Goal: Answer question/provide support

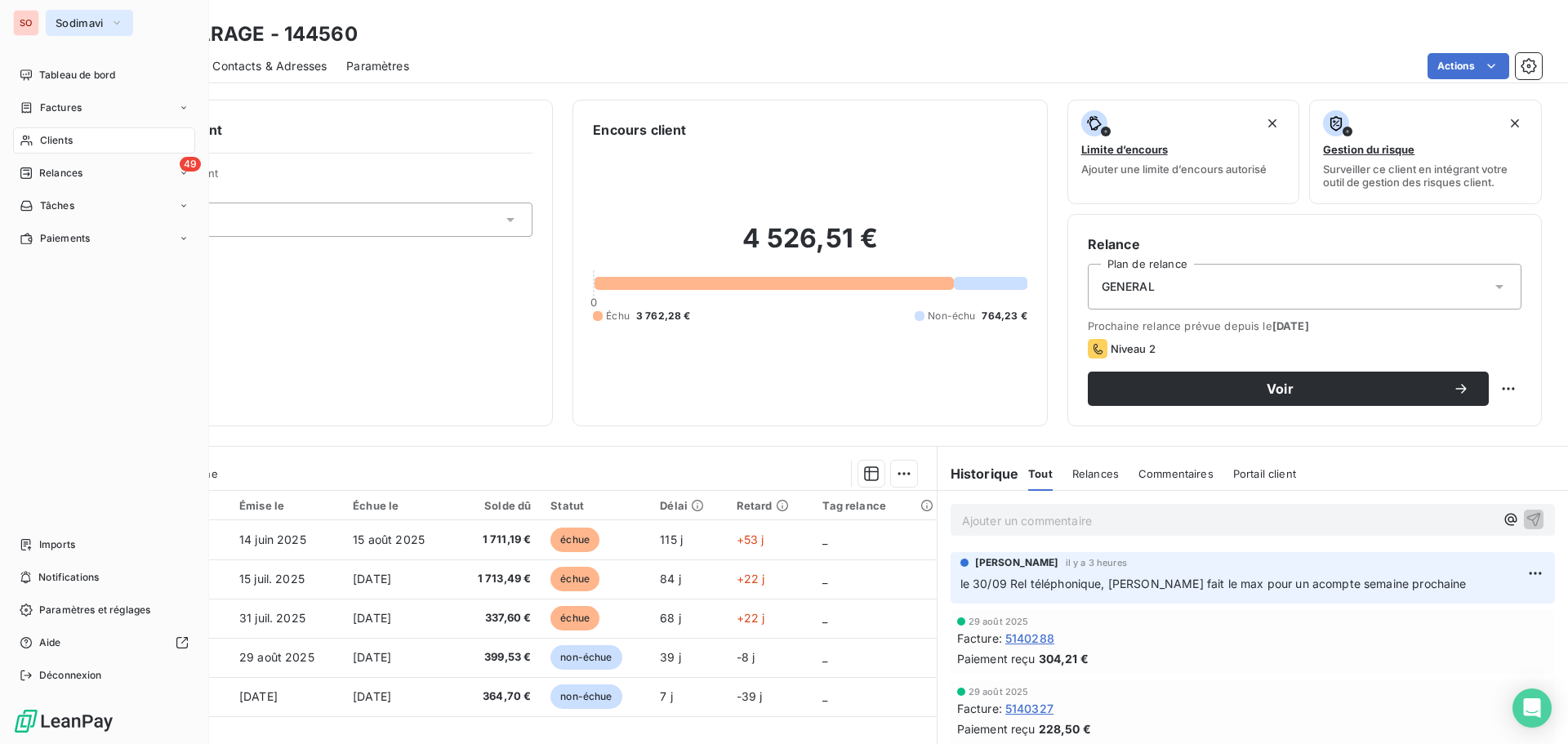
click at [64, 18] on span "Sodimavi" at bounding box center [79, 23] width 48 height 13
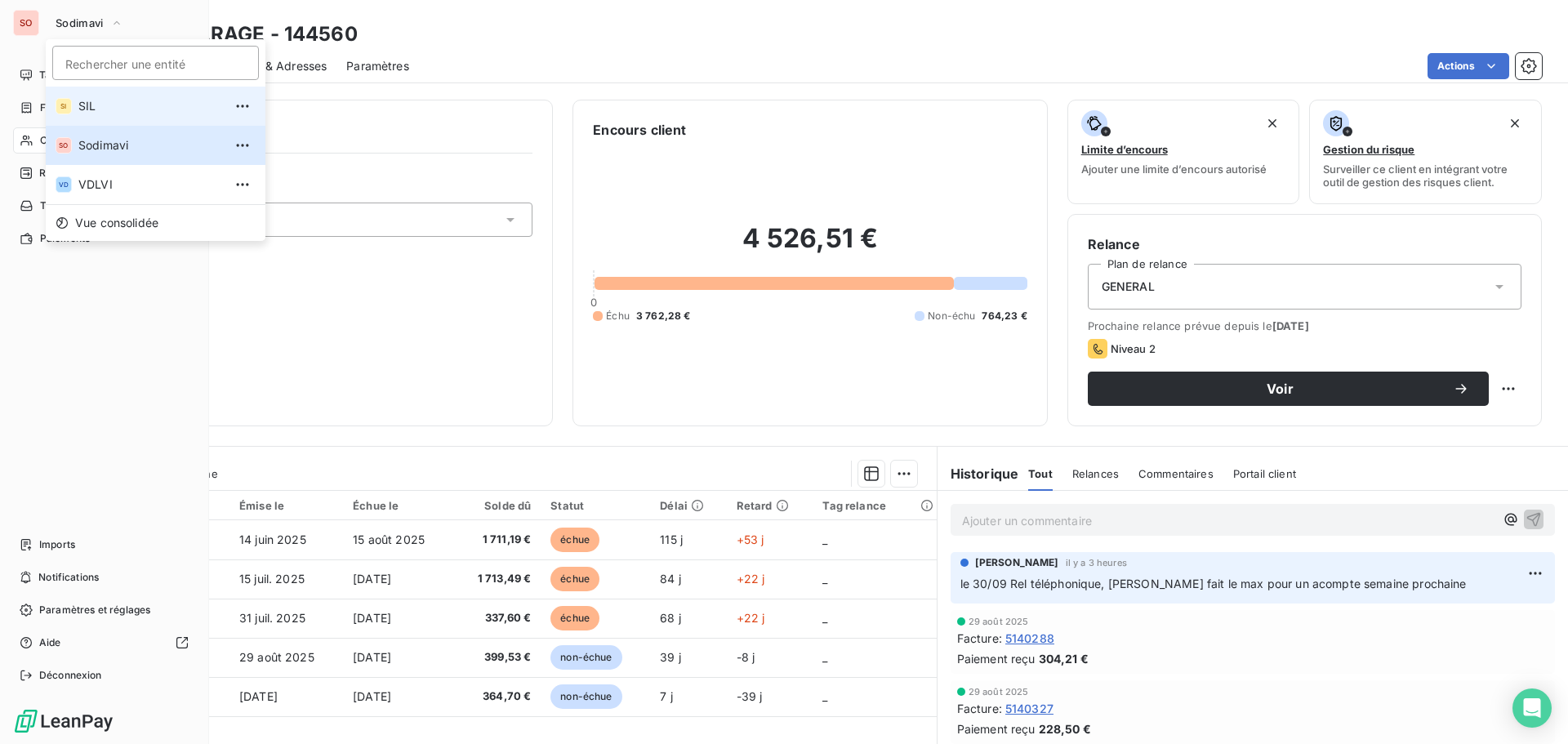
click at [81, 103] on span "SIL" at bounding box center [151, 106] width 145 height 17
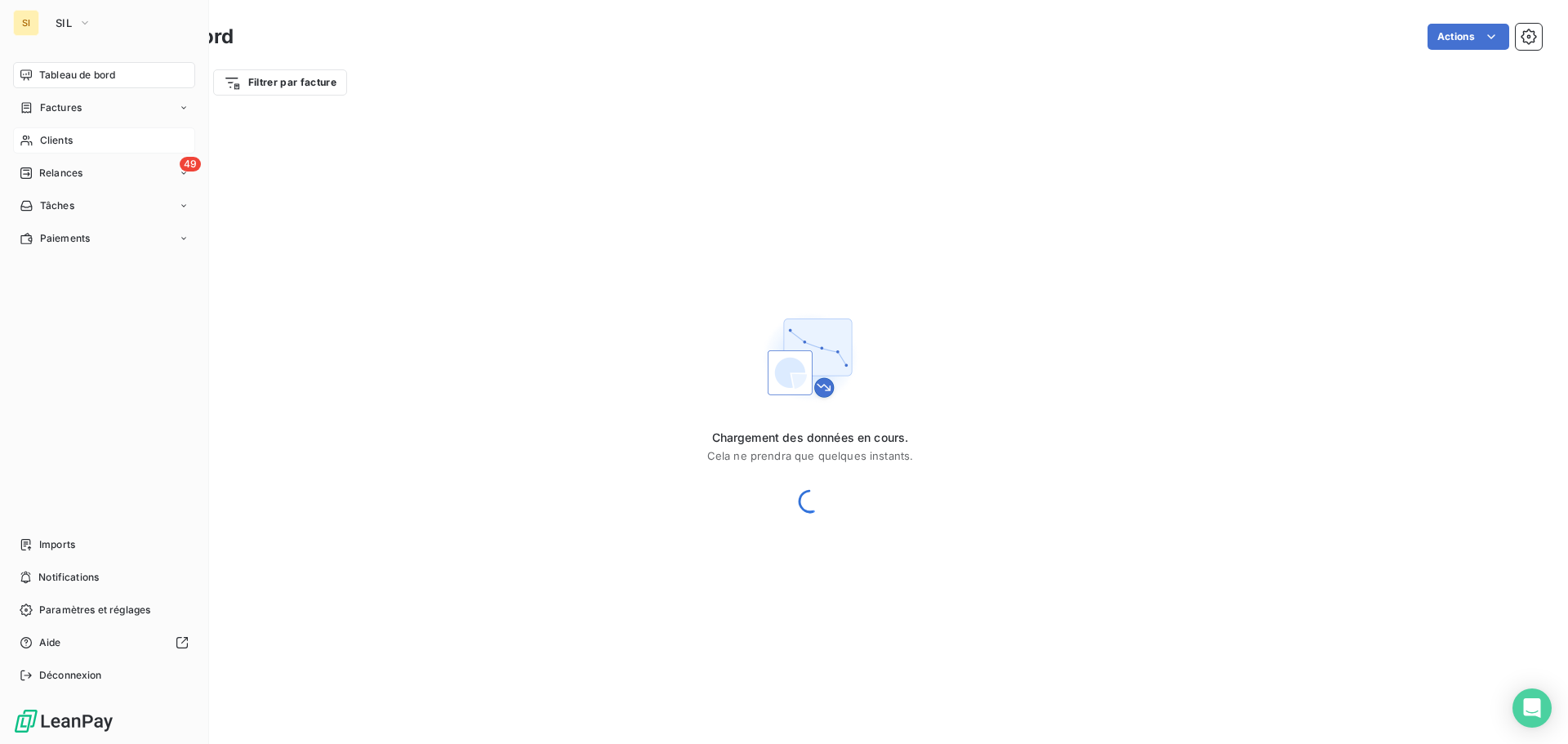
click at [60, 143] on span "Clients" at bounding box center [56, 140] width 32 height 15
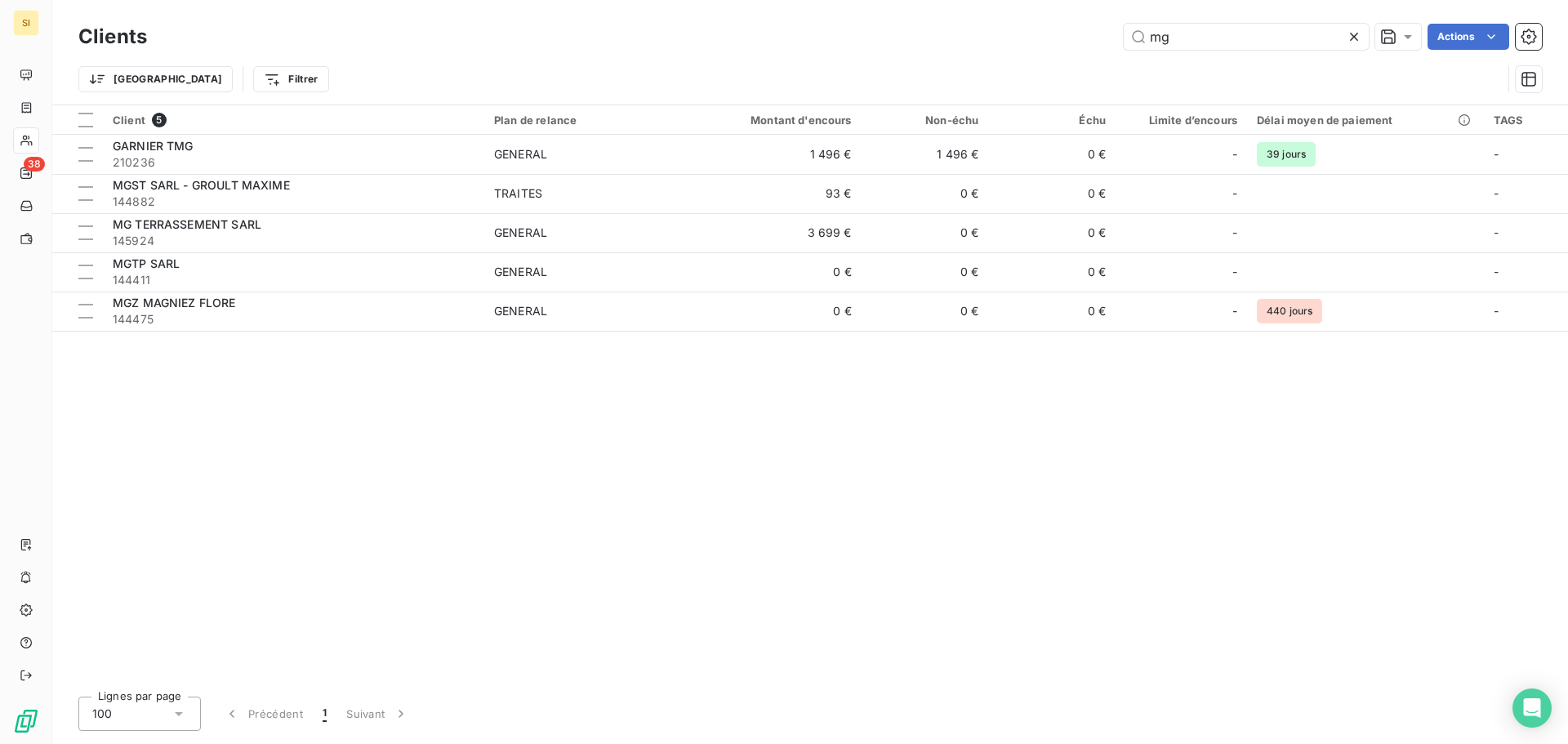
type input "m"
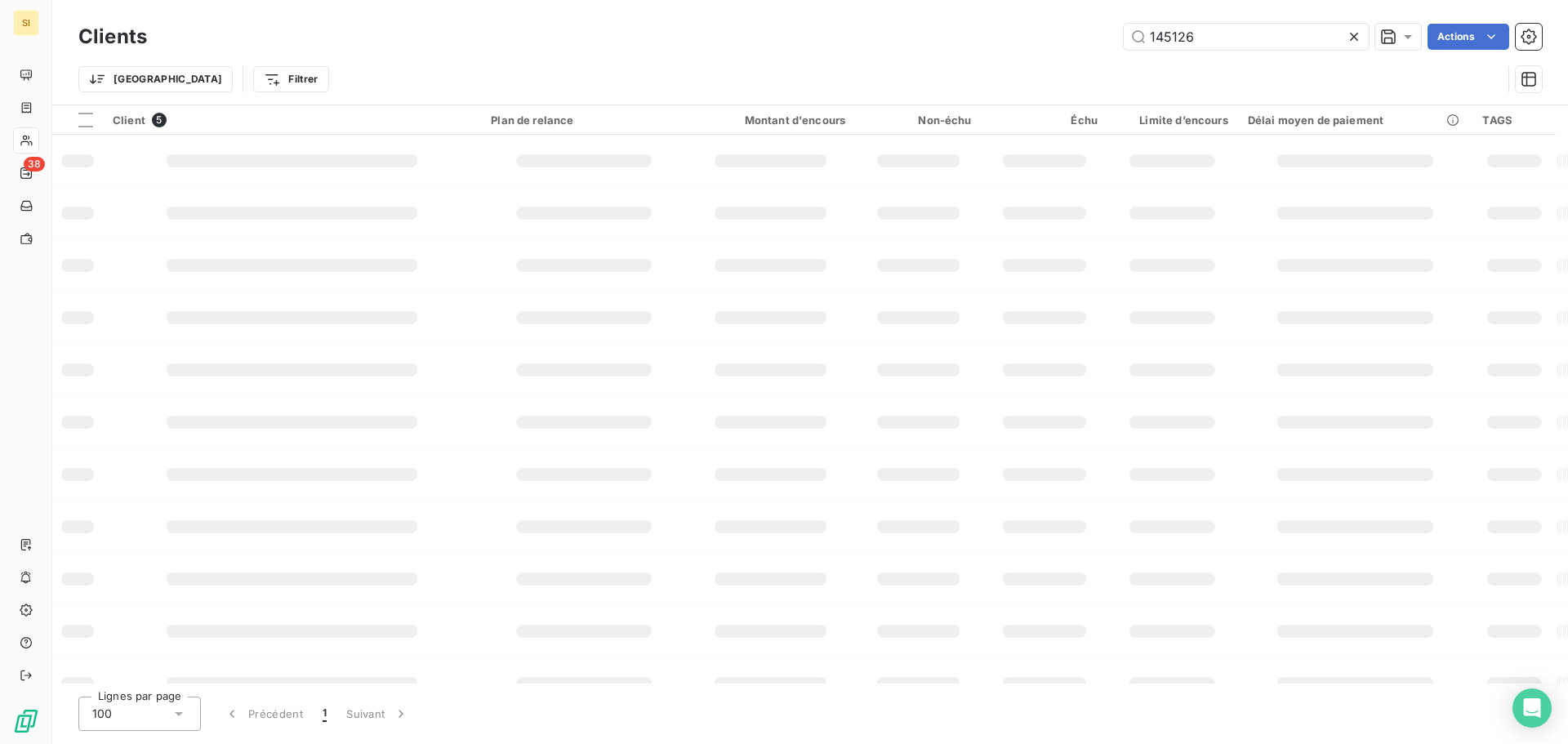
type input "145126"
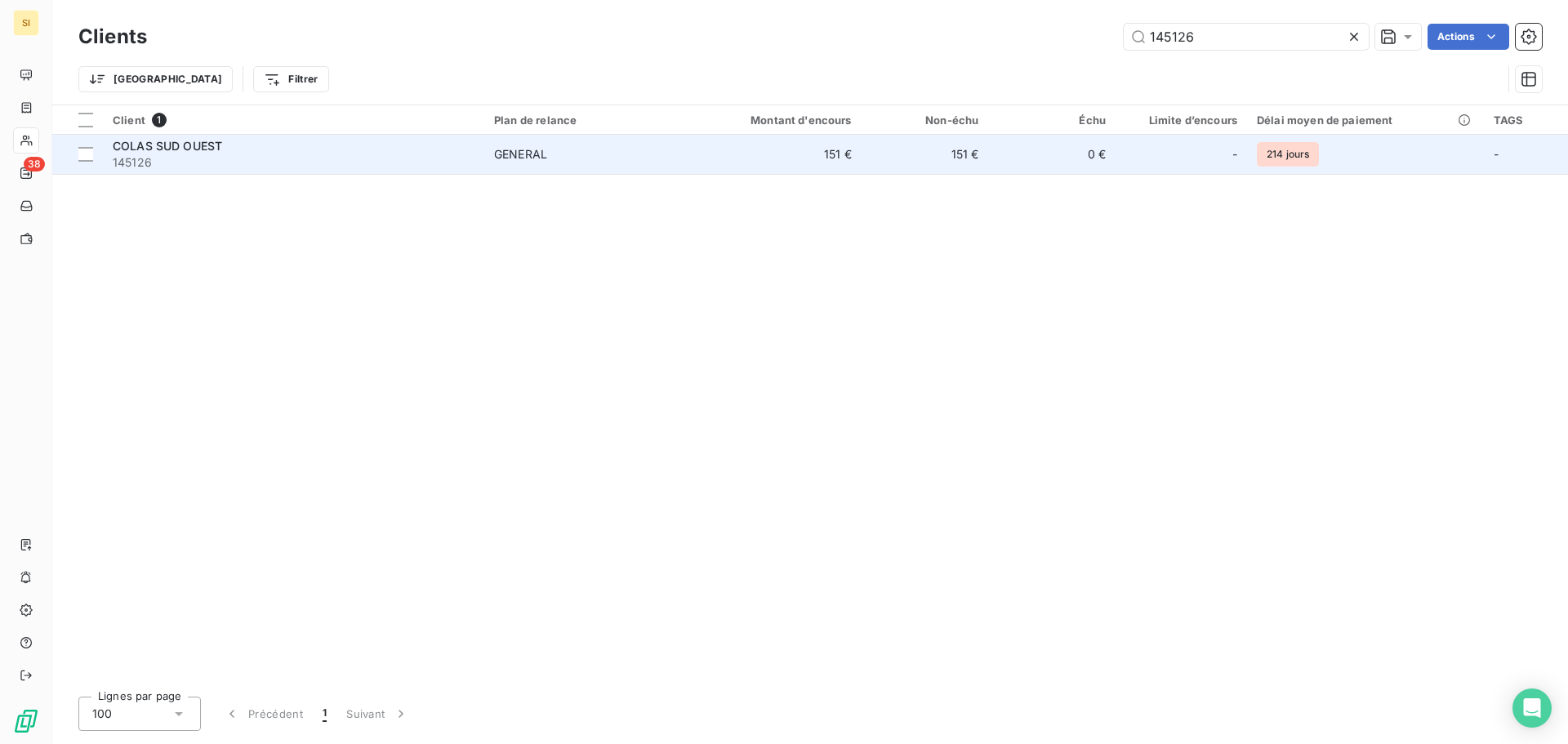
click at [169, 155] on span "145126" at bounding box center [293, 162] width 362 height 17
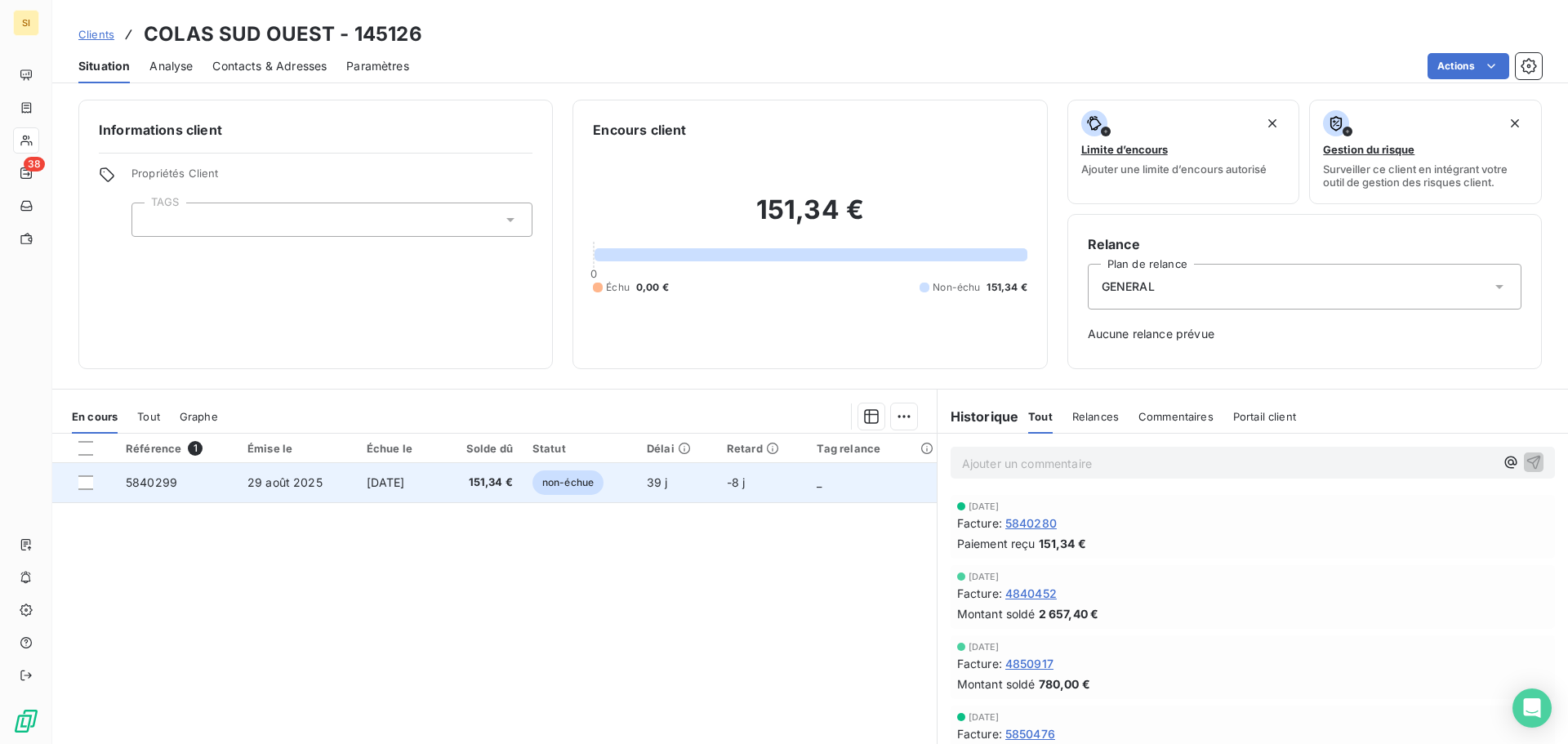
click at [380, 481] on span "[DATE]" at bounding box center [386, 483] width 39 height 14
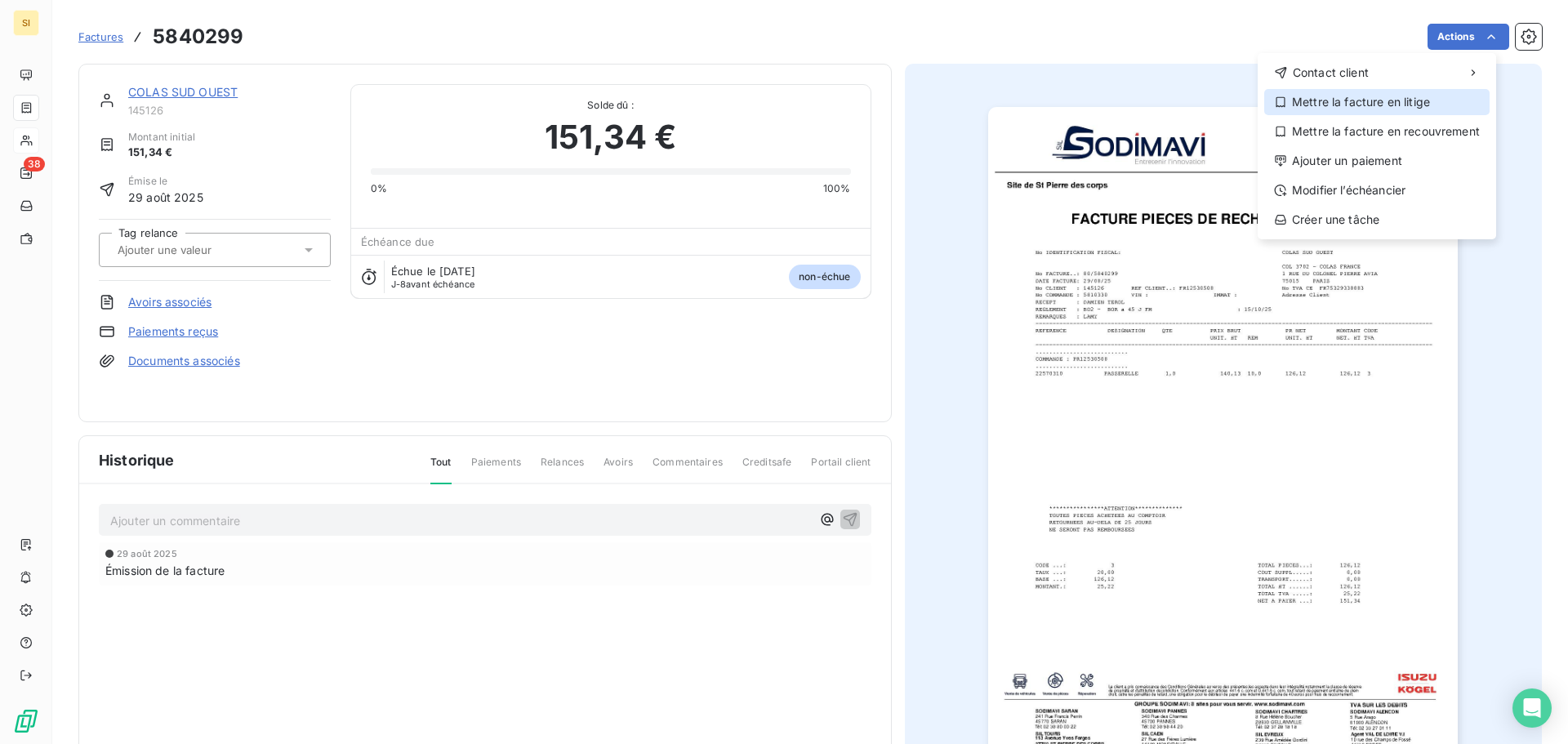
click at [1348, 103] on div "Mettre la facture en litige" at bounding box center [1376, 103] width 225 height 26
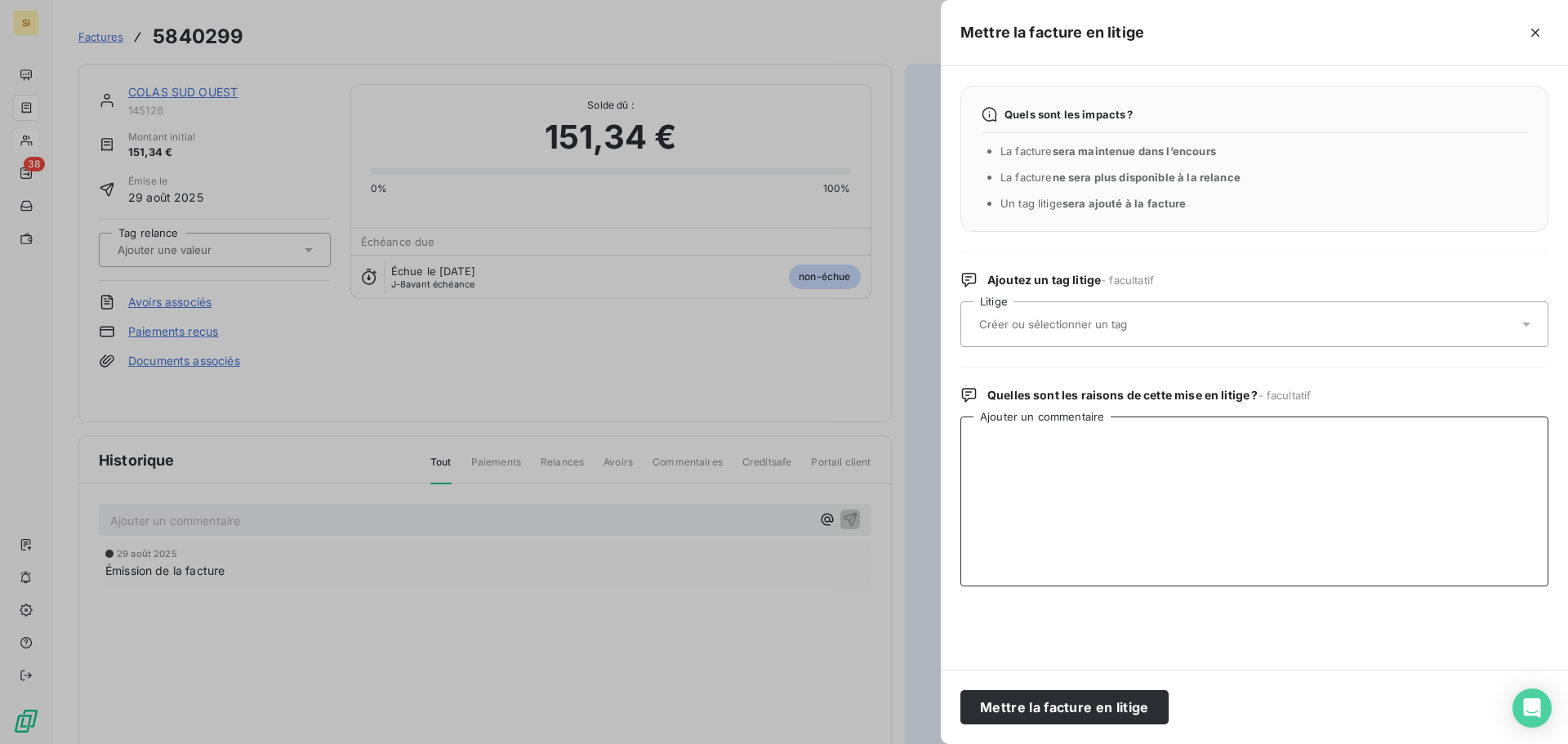
click at [993, 449] on textarea "Ajouter un commentaire" at bounding box center [1254, 502] width 588 height 170
type textarea "COLAS dde que la facture soit refaite pour le COL3705 > ENVOYE A FRED"
drag, startPoint x: 1064, startPoint y: 708, endPoint x: 1057, endPoint y: 687, distance: 22.1
click at [1063, 707] on button "Mettre la facture en litige" at bounding box center [1064, 707] width 208 height 34
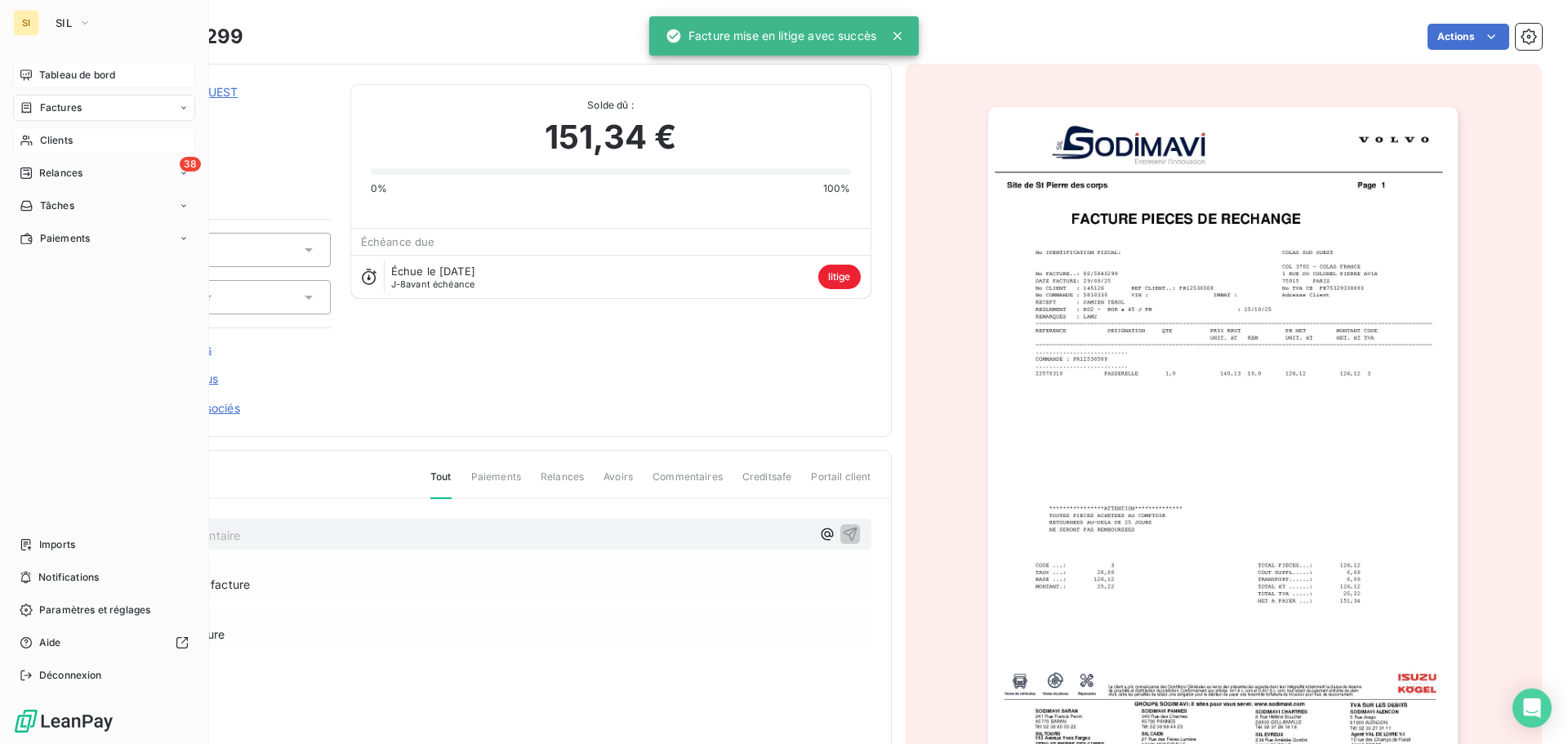
click at [60, 73] on span "Tableau de bord" at bounding box center [77, 74] width 76 height 15
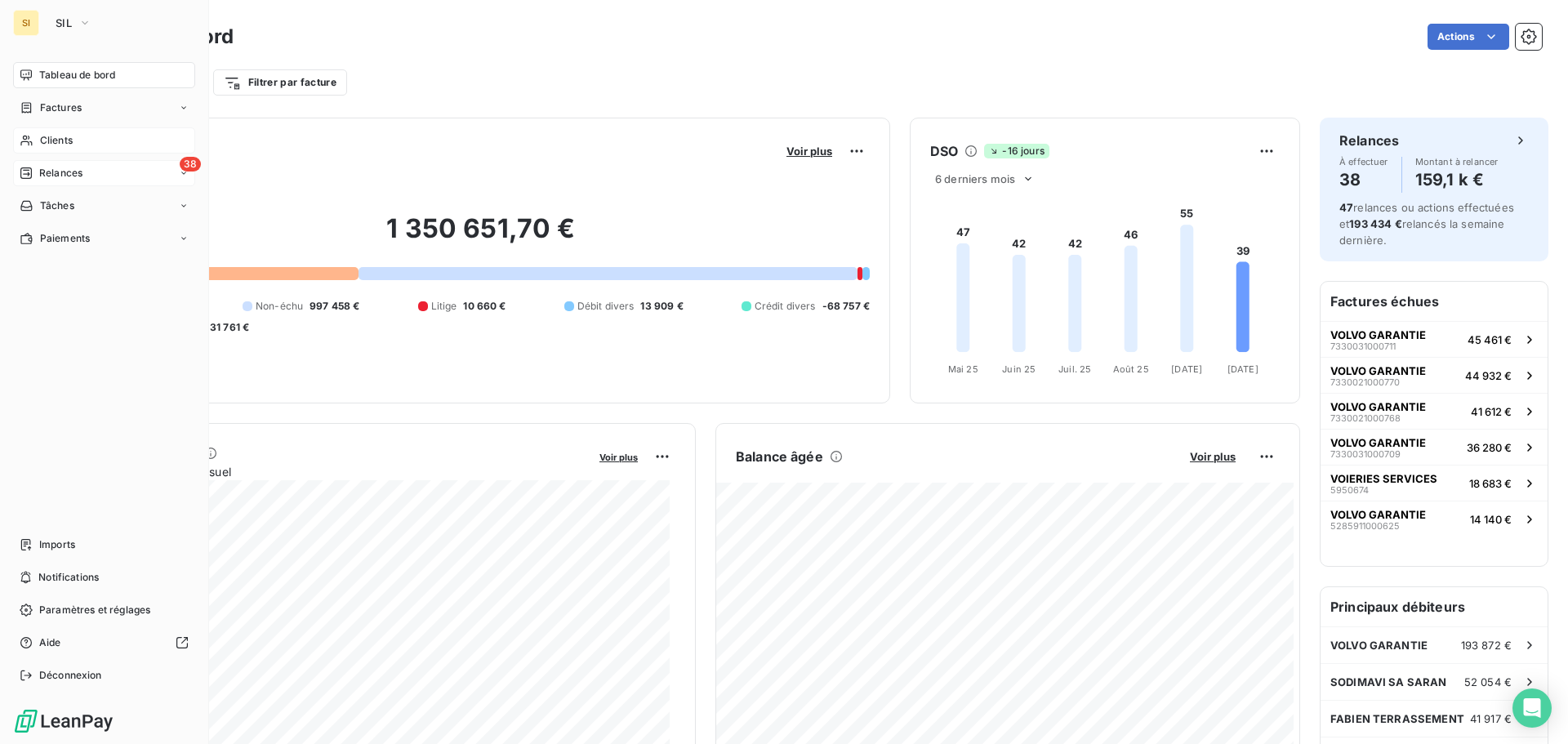
click at [60, 160] on div "38 Relances" at bounding box center [104, 174] width 182 height 26
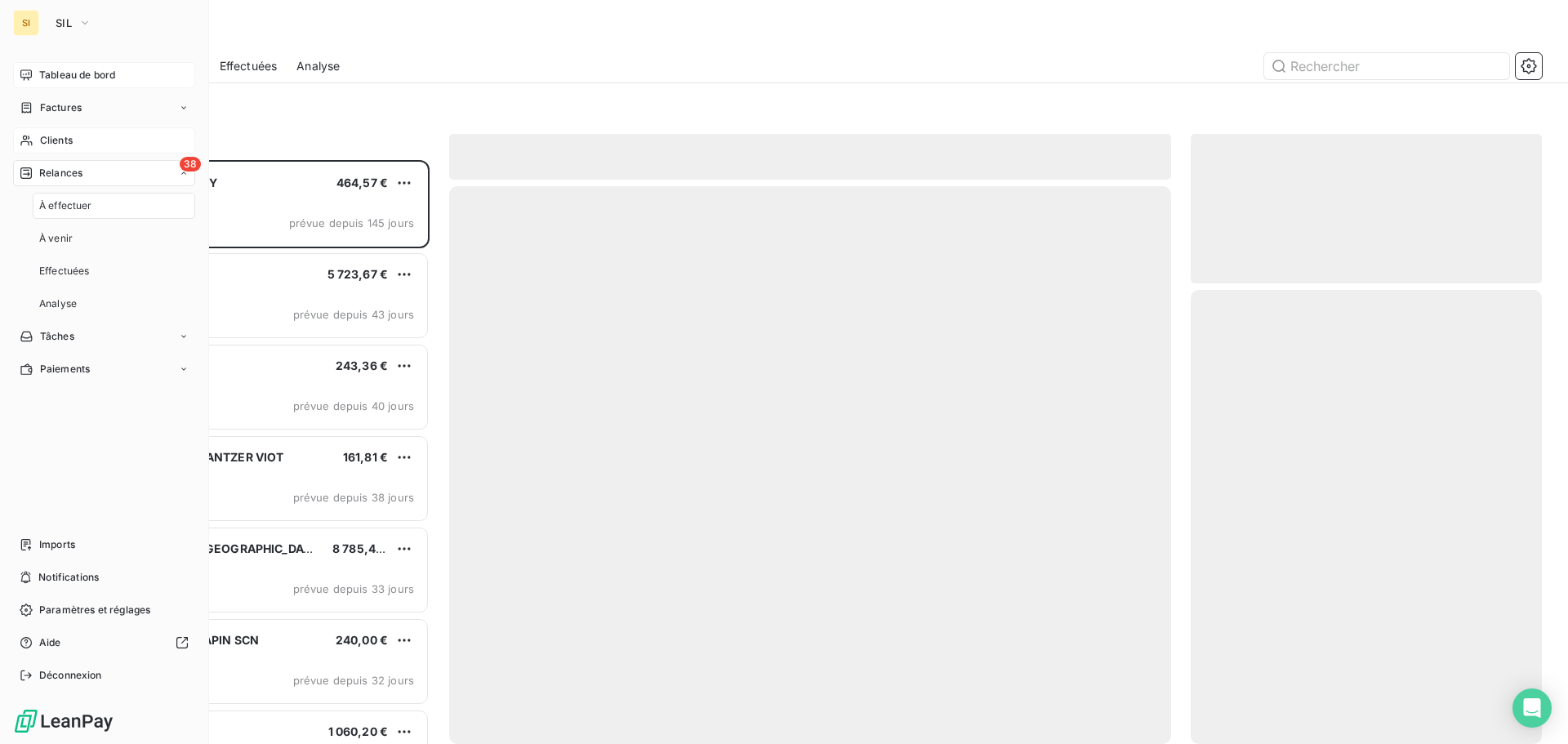
scroll to position [572, 339]
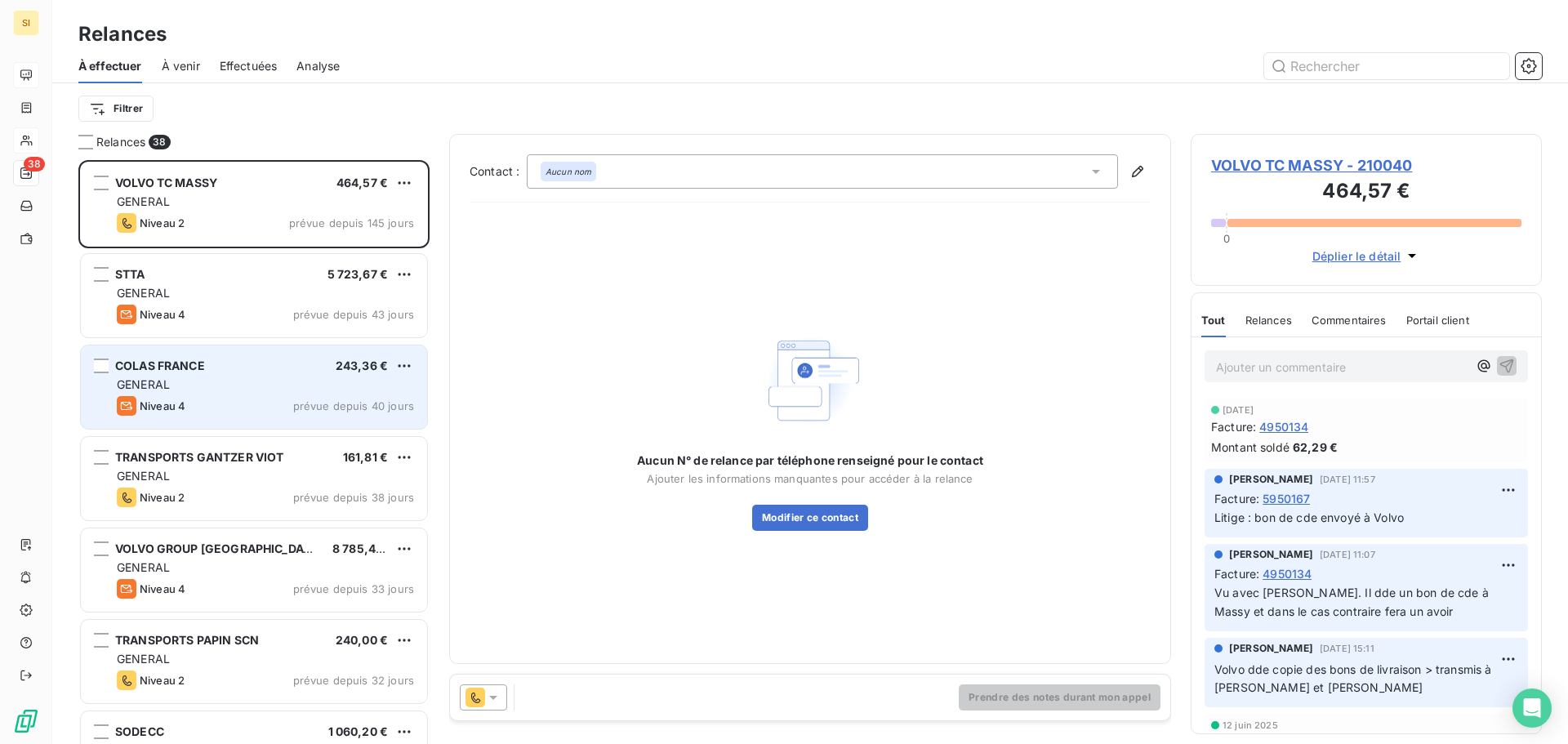
click at [239, 390] on div "GENERAL" at bounding box center [265, 385] width 297 height 17
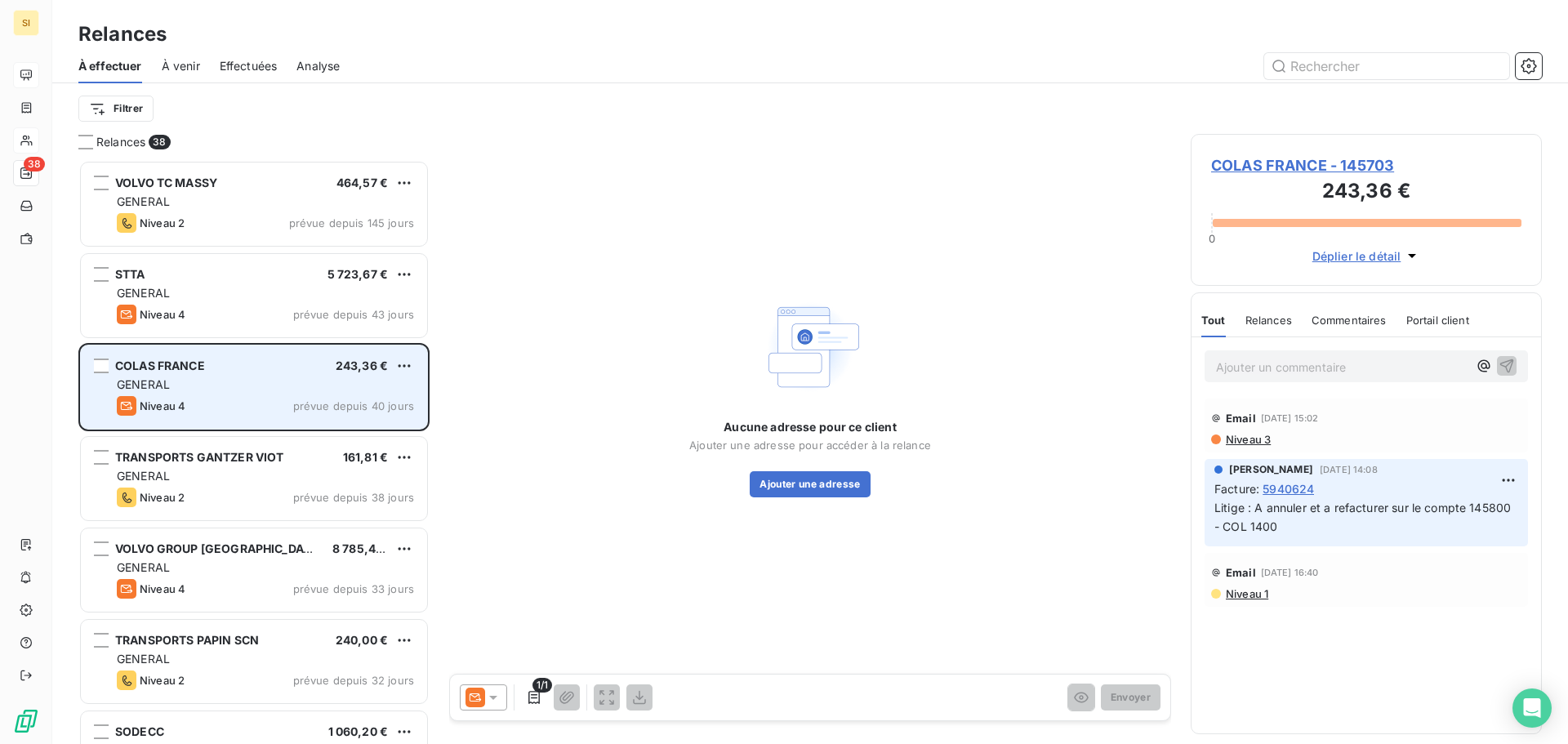
click at [152, 360] on span "COLAS FRANCE" at bounding box center [159, 365] width 90 height 14
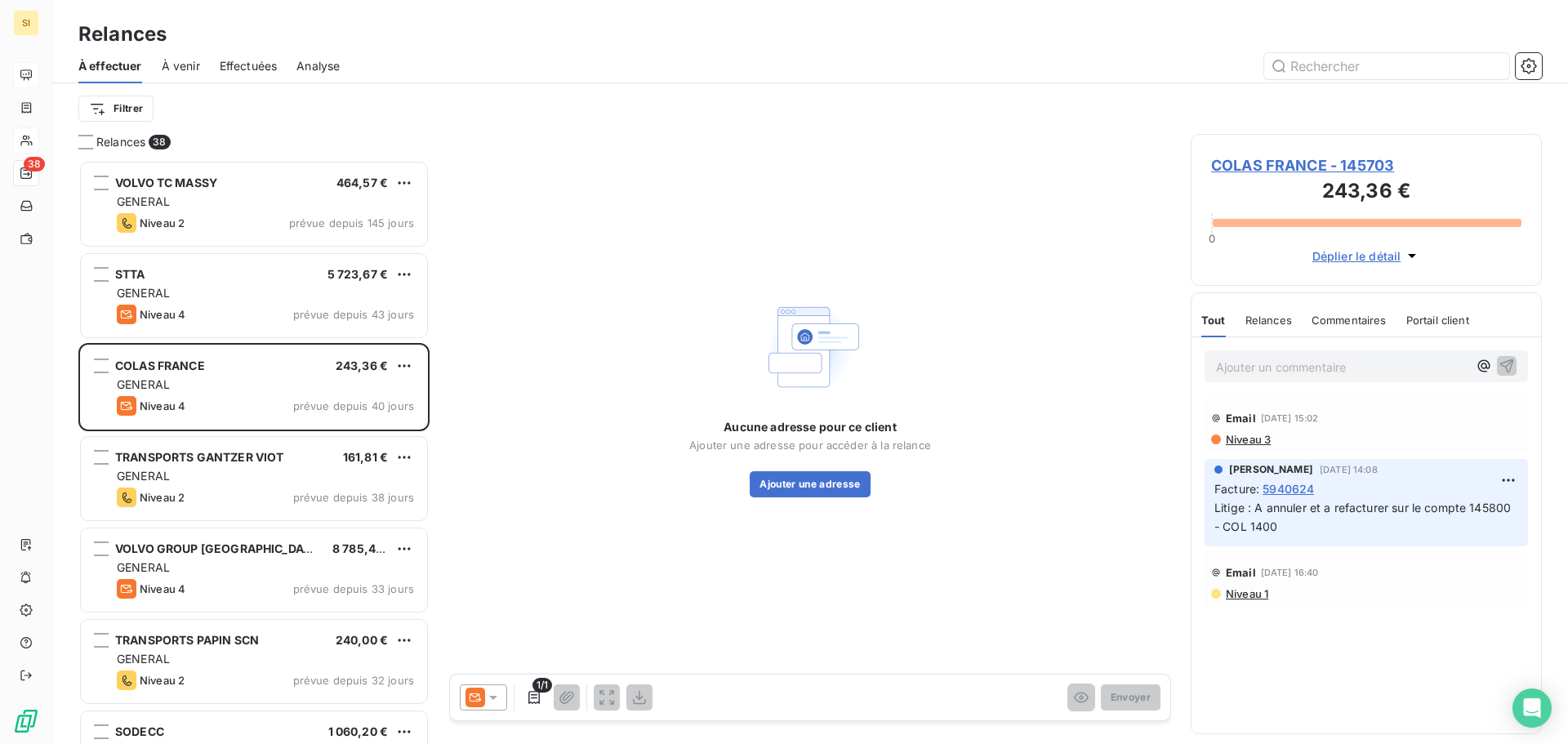
click at [487, 693] on icon at bounding box center [493, 698] width 17 height 17
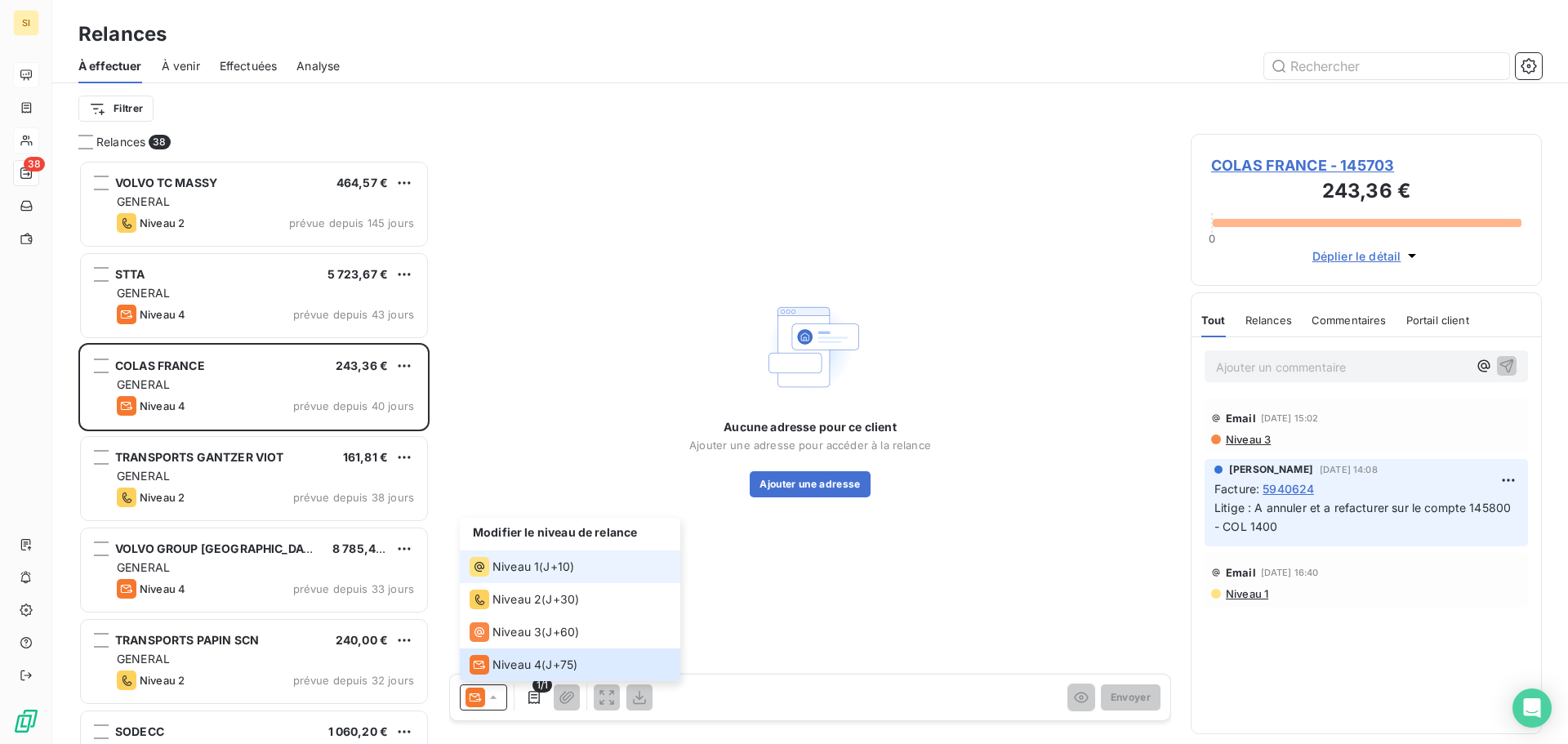
click at [506, 564] on span "Niveau 1" at bounding box center [515, 567] width 46 height 17
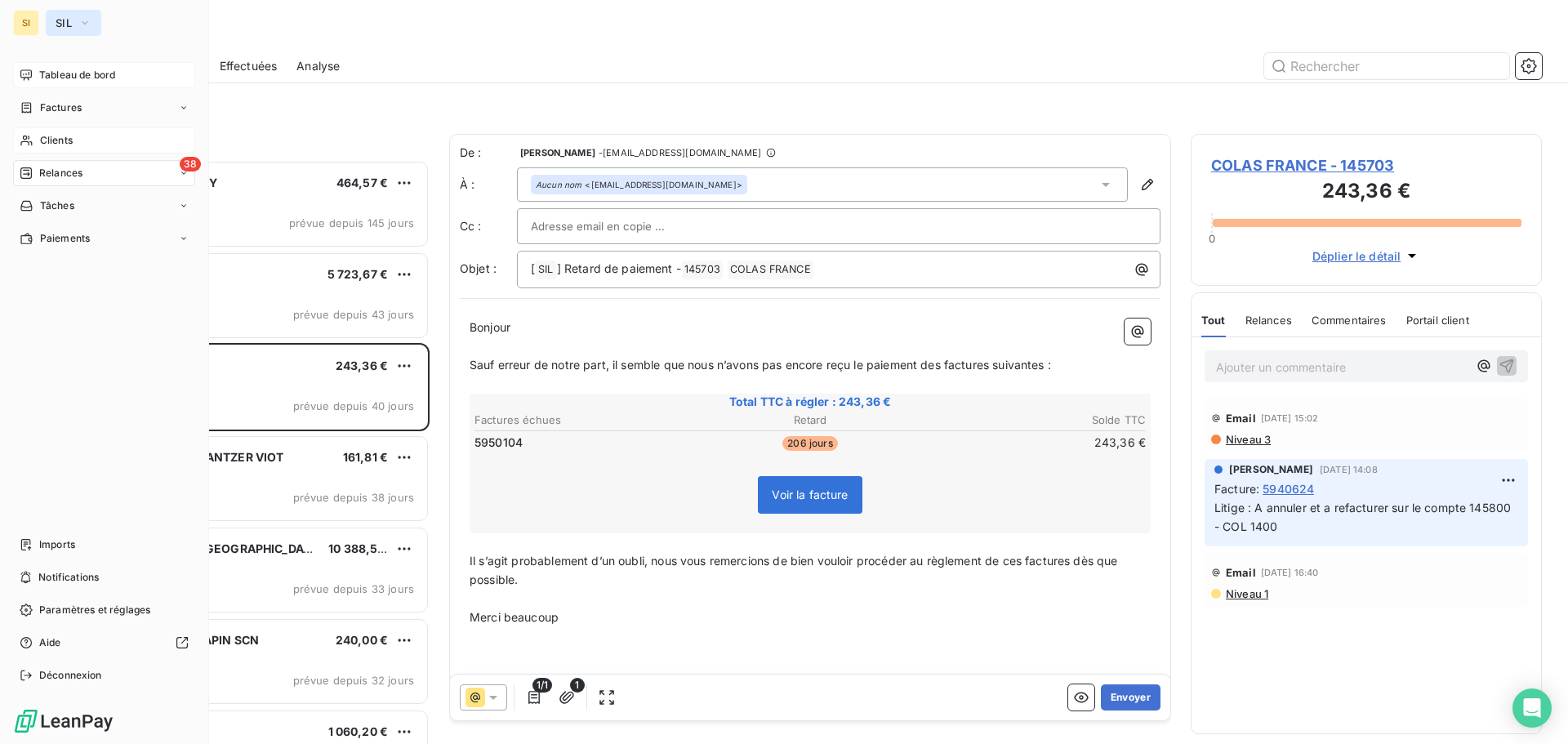
click at [62, 26] on span "SIL" at bounding box center [63, 23] width 17 height 13
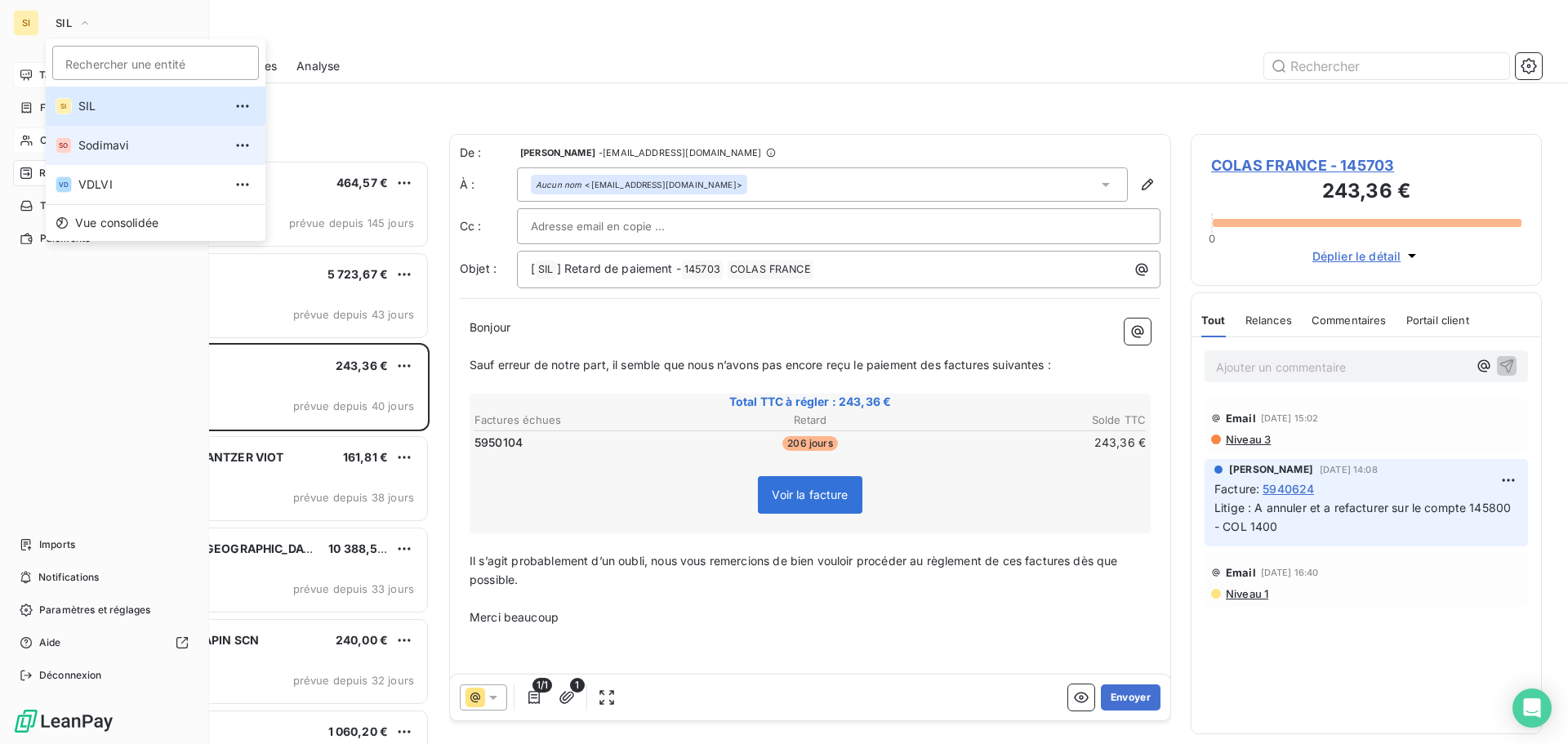
click at [100, 147] on span "Sodimavi" at bounding box center [151, 145] width 145 height 17
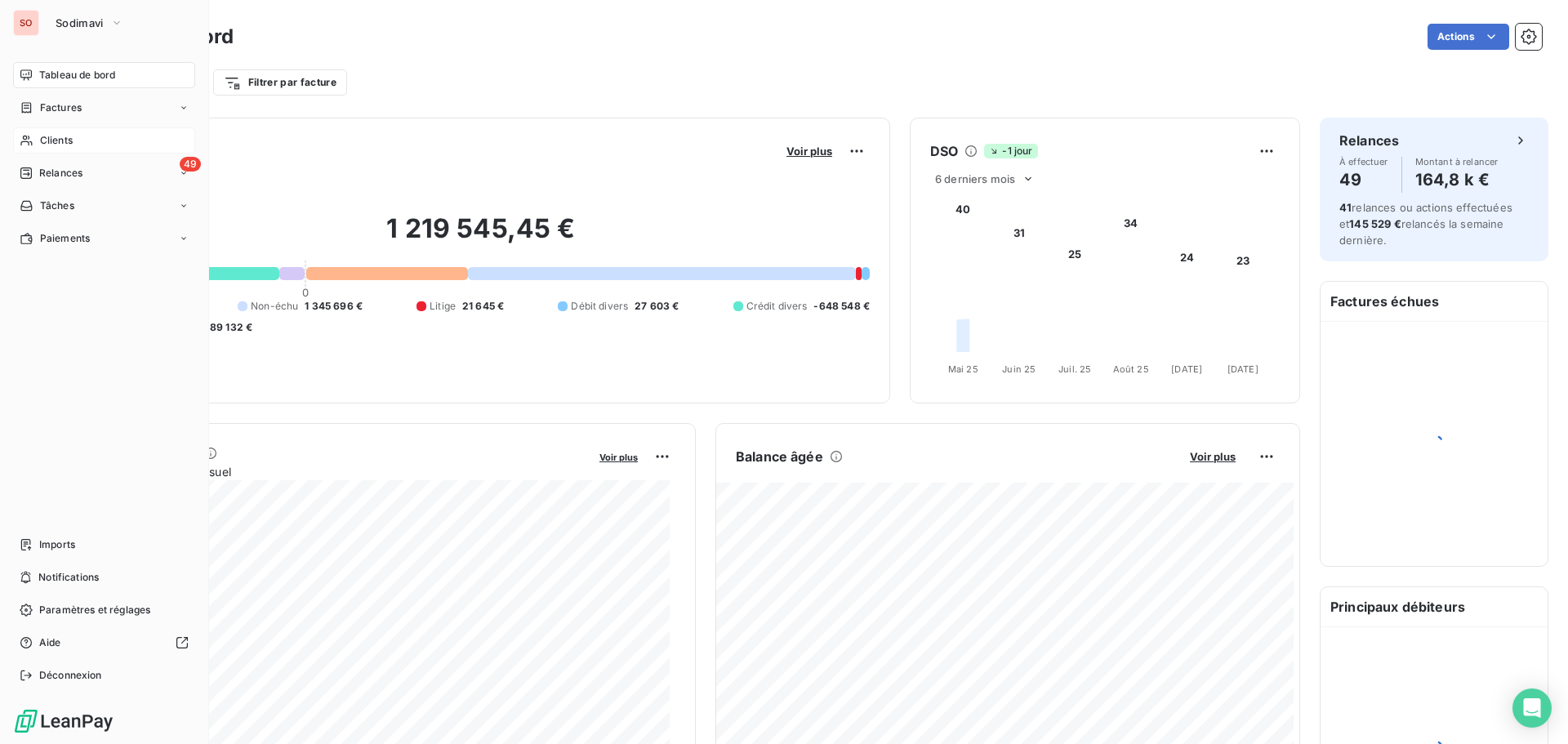
click at [54, 145] on span "Clients" at bounding box center [56, 140] width 32 height 15
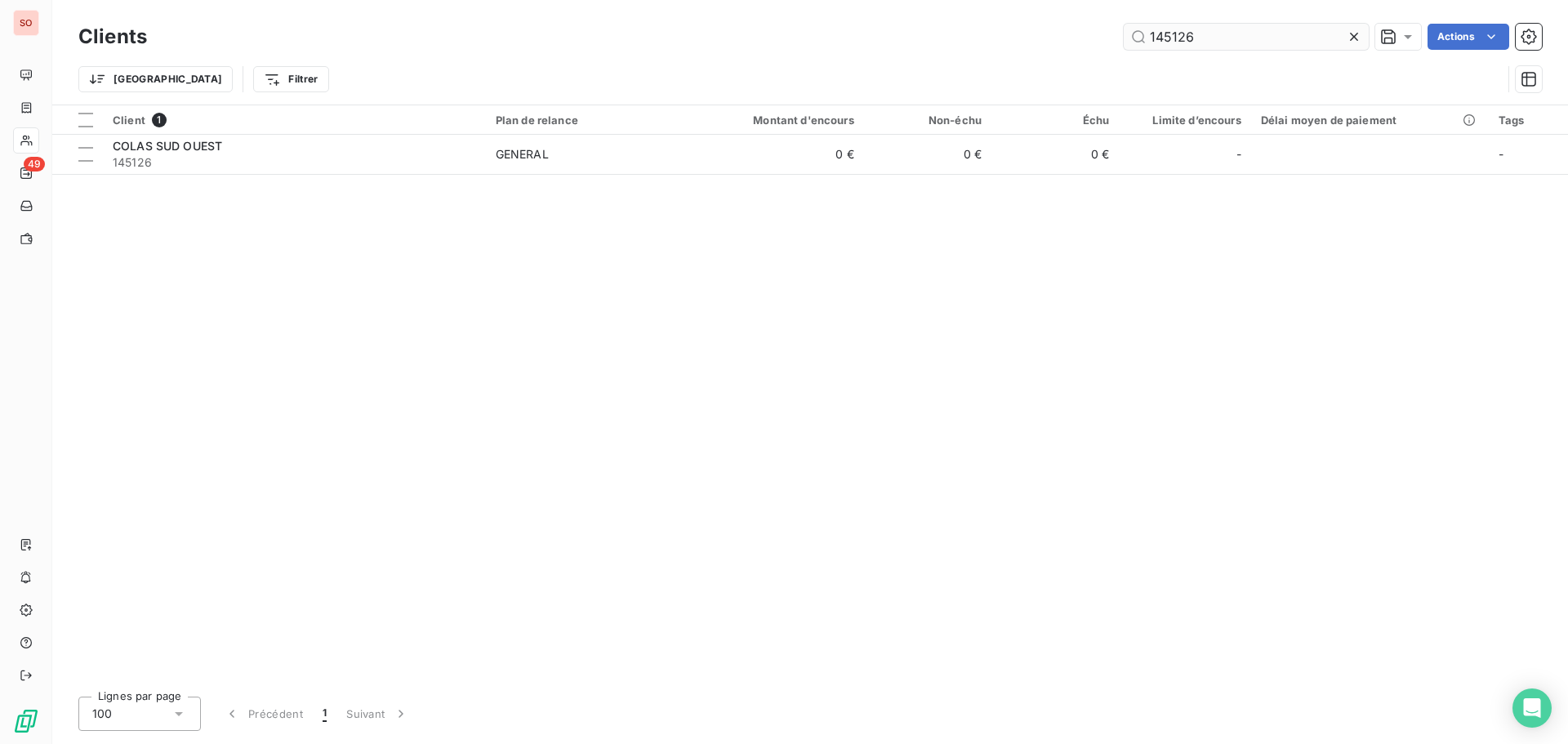
drag, startPoint x: 1192, startPoint y: 32, endPoint x: 1162, endPoint y: 32, distance: 30.0
click at [1162, 32] on input "145126" at bounding box center [1247, 37] width 245 height 26
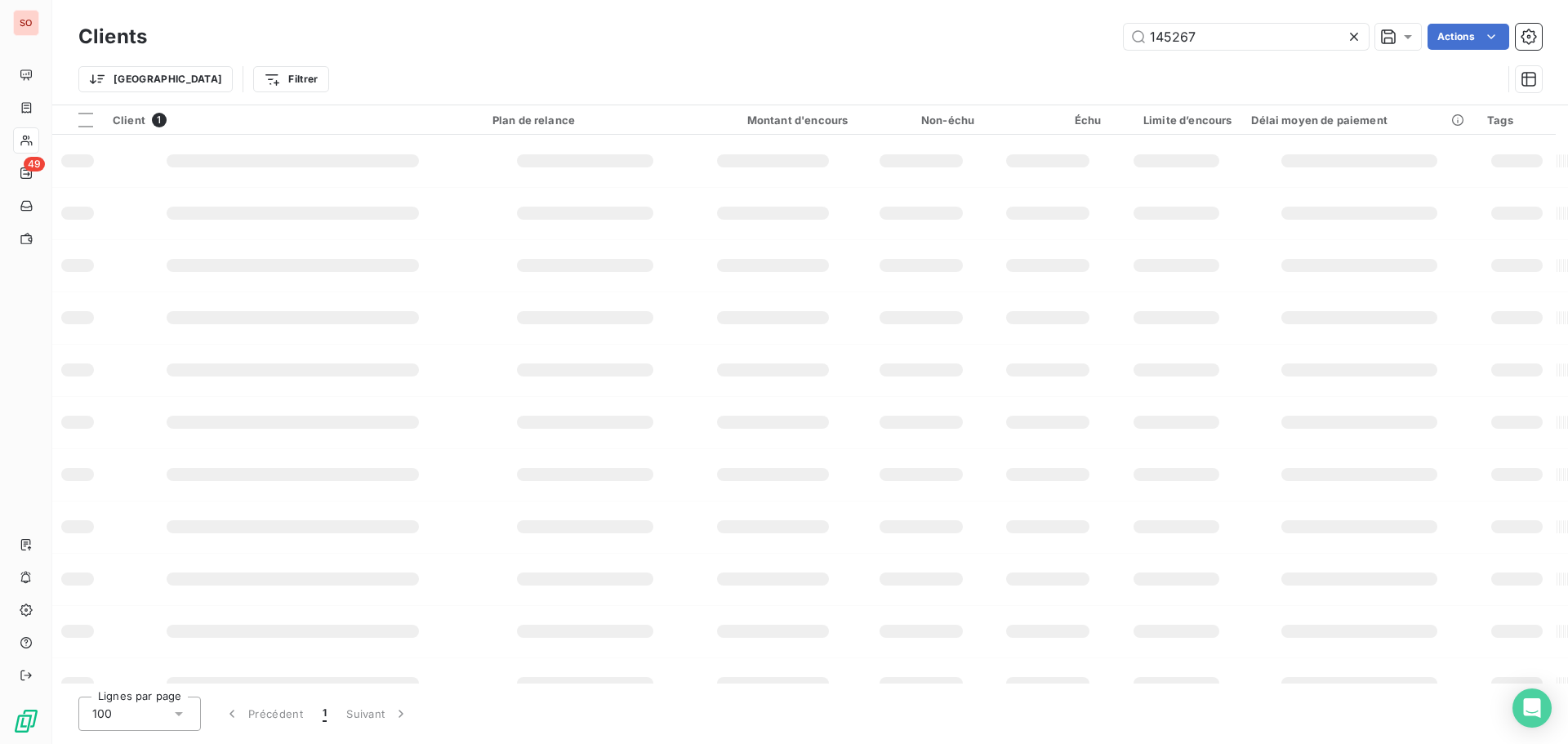
type input "145267"
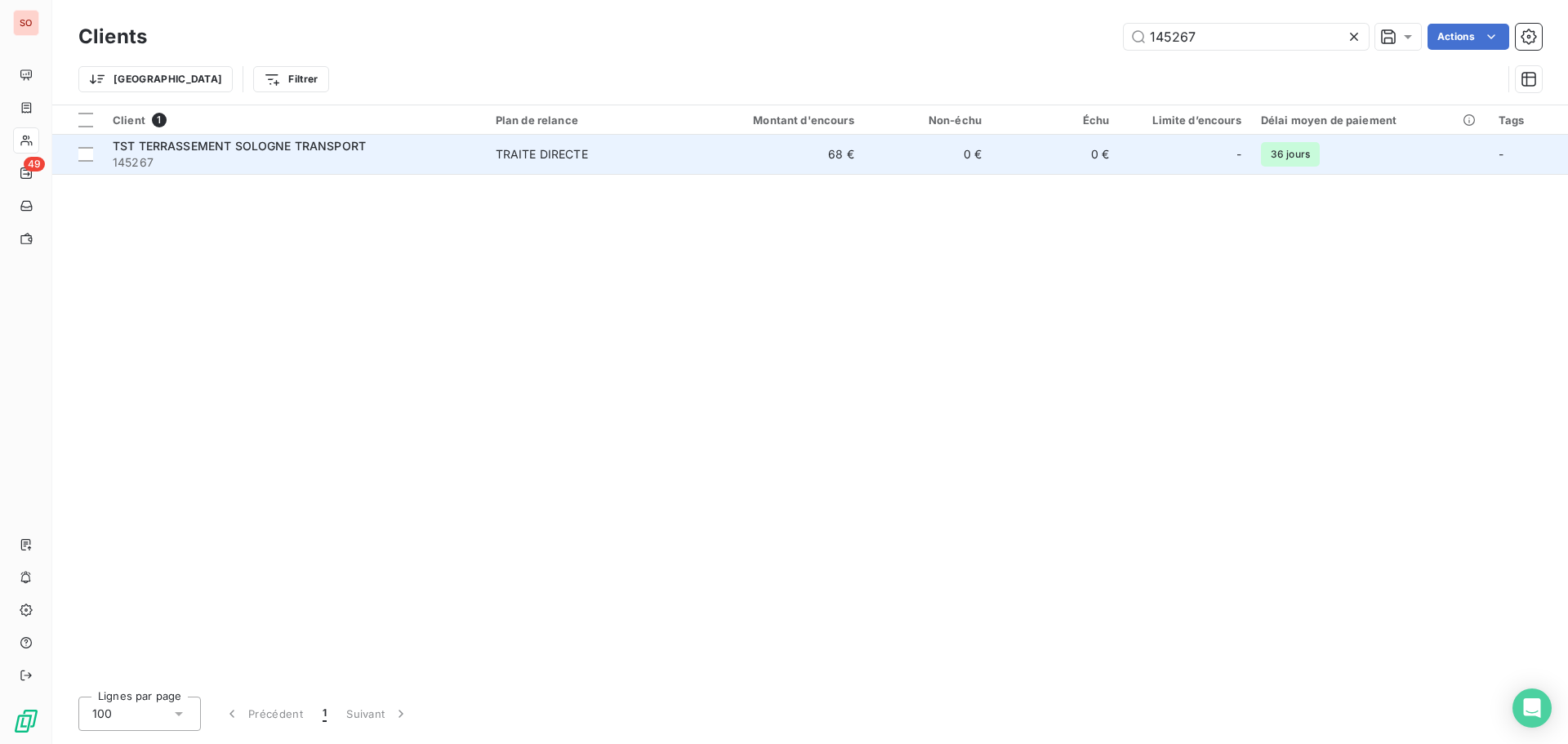
click at [264, 137] on td "TST TERRASSEMENT SOLOGNE TRANSPORT 145267" at bounding box center [293, 154] width 383 height 39
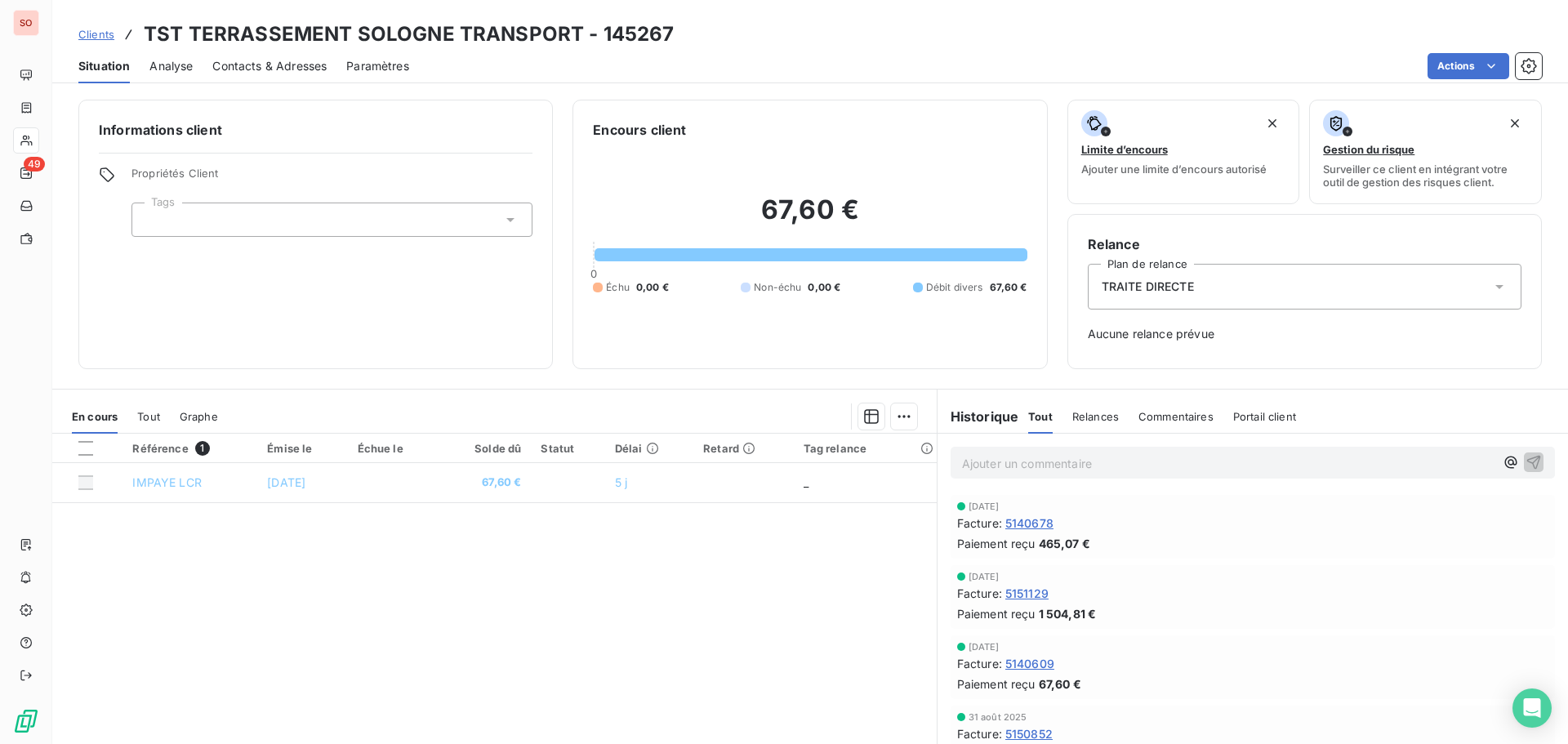
click at [989, 462] on p "Ajouter un commentaire ﻿" at bounding box center [1228, 463] width 533 height 20
click at [1287, 464] on p "le 3/10 rel téléphonique, M. BRILLET fait le virement ce jour" at bounding box center [1228, 462] width 533 height 18
click at [1177, 458] on span "le 3/10 rel téléphonique, M. BRILLET fait le virement ce jour" at bounding box center [1123, 462] width 322 height 14
click at [1370, 453] on p "le 3/10 rel téléphonique, M. BRILLET fait un virement de 90 € ce jour" at bounding box center [1228, 462] width 533 height 18
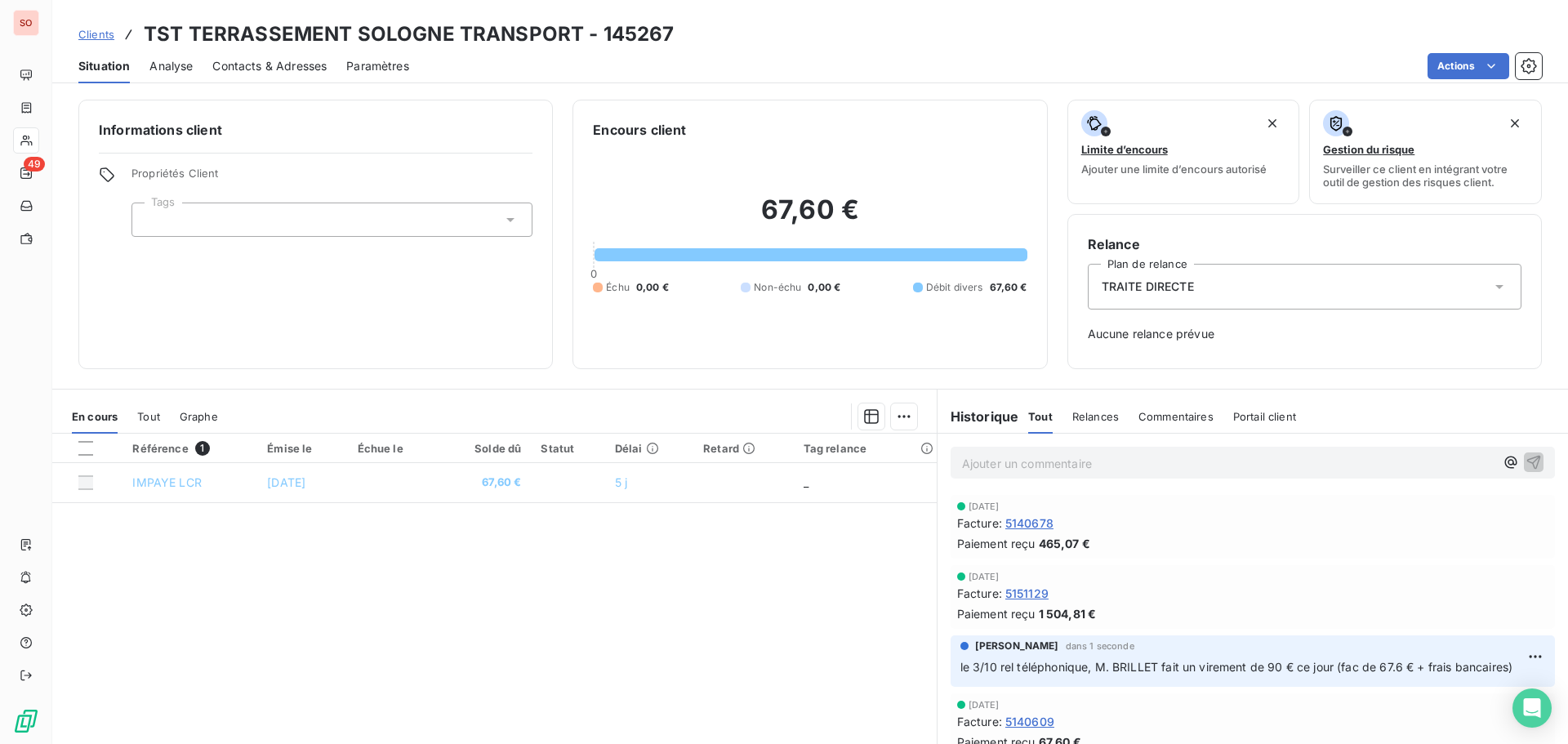
click at [992, 464] on p "Ajouter un commentaire ﻿" at bounding box center [1228, 463] width 533 height 20
